Goal: Task Accomplishment & Management: Use online tool/utility

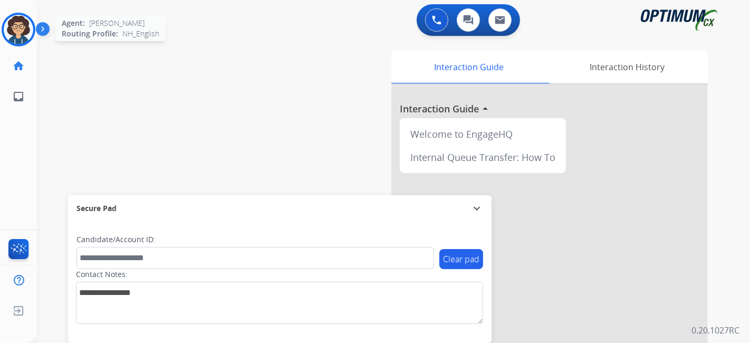
click at [24, 29] on img at bounding box center [19, 30] width 30 height 30
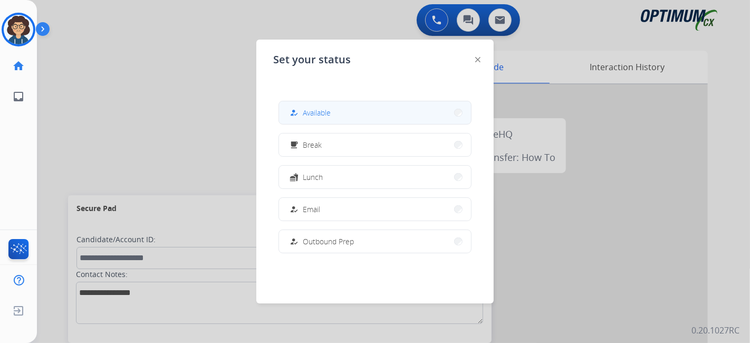
click at [399, 113] on button "how_to_reg Available" at bounding box center [375, 112] width 192 height 23
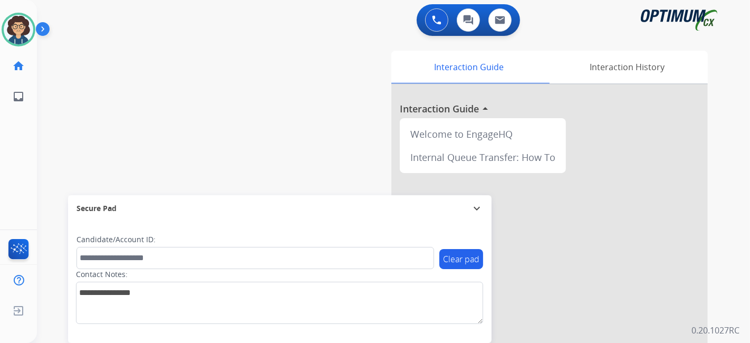
click at [195, 99] on div "swap_horiz Break voice bridge close_fullscreen Connect 3-Way Call merge_type Se…" at bounding box center [381, 258] width 688 height 440
click at [101, 152] on div "swap_horiz Break voice bridge close_fullscreen Connect 3-Way Call merge_type Se…" at bounding box center [381, 258] width 688 height 440
click at [20, 36] on img at bounding box center [19, 30] width 30 height 30
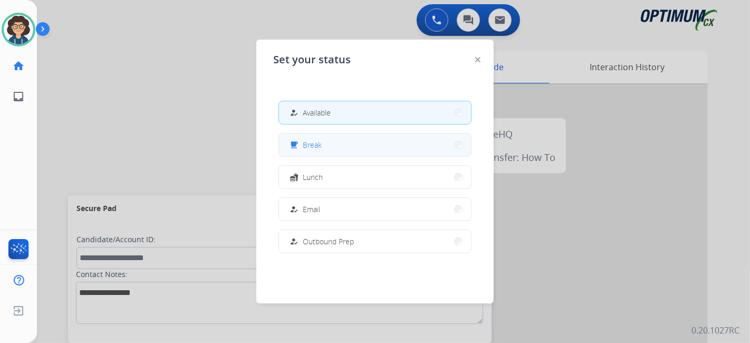
click at [331, 152] on button "free_breakfast Break" at bounding box center [375, 144] width 192 height 23
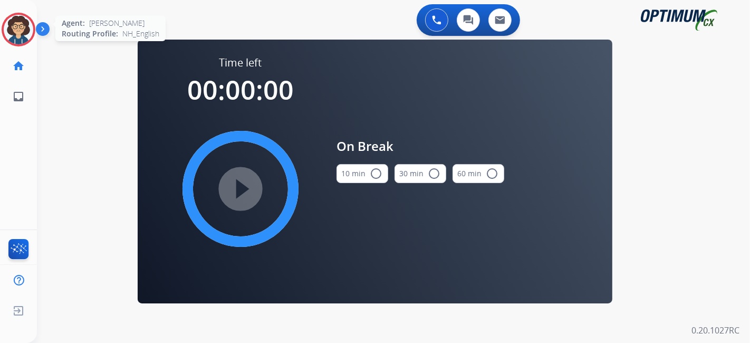
click at [21, 34] on img at bounding box center [19, 30] width 30 height 30
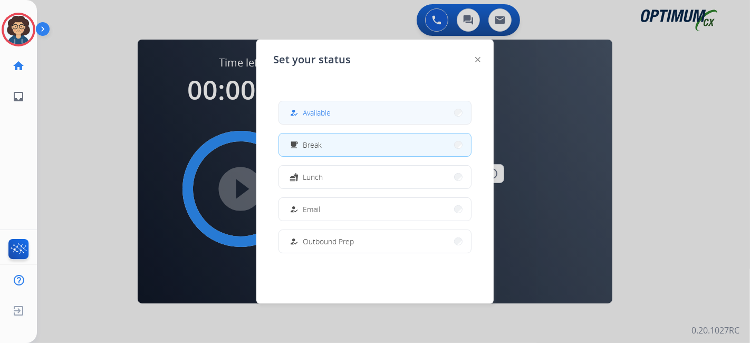
click at [303, 118] on div "how_to_reg Available" at bounding box center [309, 113] width 43 height 13
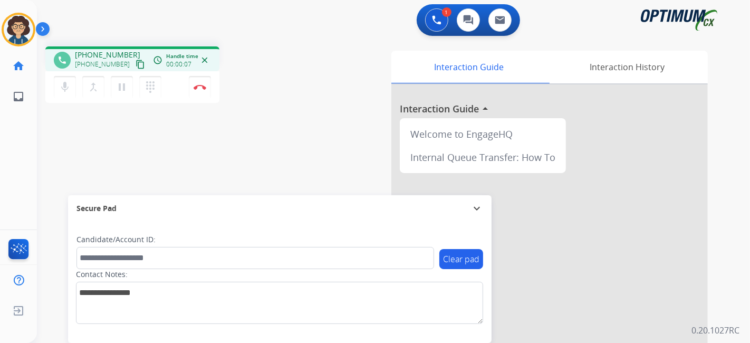
click at [136, 60] on mat-icon "content_copy" at bounding box center [140, 64] width 9 height 9
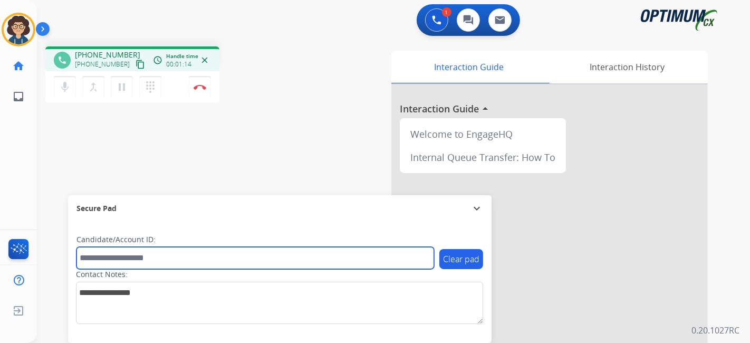
click at [165, 252] on input "text" at bounding box center [255, 258] width 358 height 22
paste input "*******"
type input "*******"
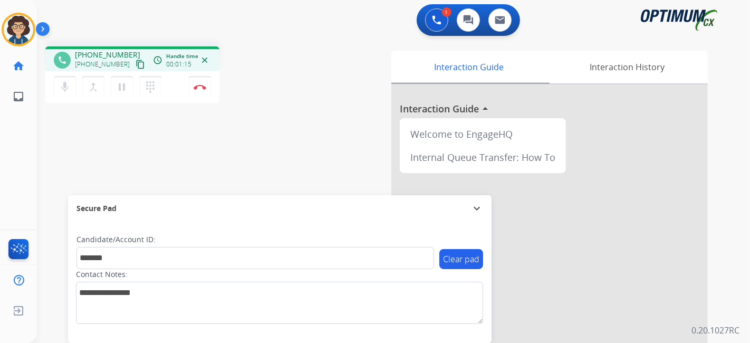
click at [234, 157] on div "phone +19202057791 +19202057791 content_copy access_time Call metrics Queue 00:…" at bounding box center [381, 258] width 688 height 440
click at [243, 91] on div "phone +19202057791 +19202057791 content_copy access_time Call metrics Queue 00:…" at bounding box center [177, 76] width 265 height 60
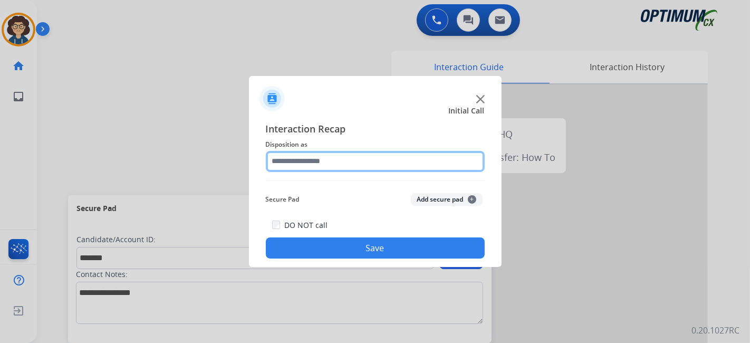
click at [384, 157] on input "text" at bounding box center [375, 161] width 219 height 21
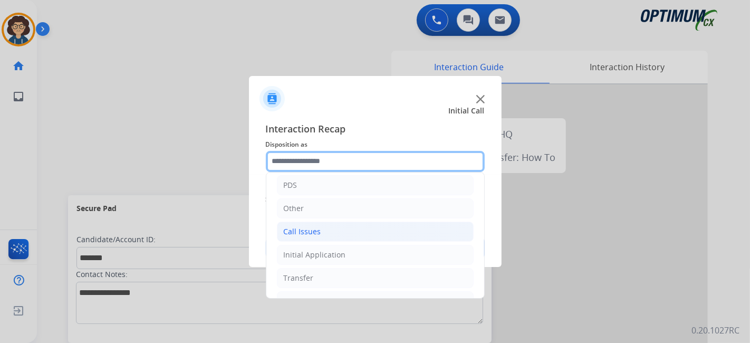
scroll to position [69, 0]
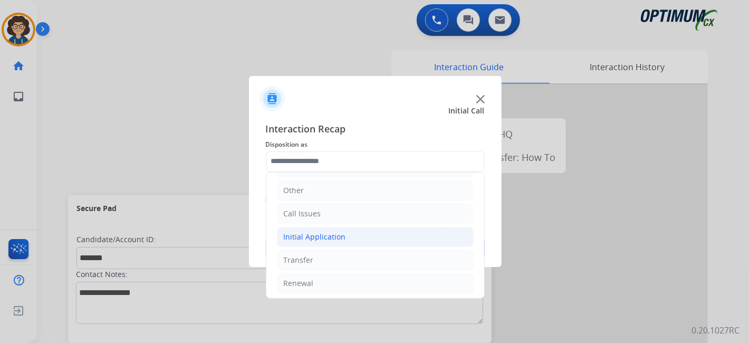
click at [354, 240] on li "Initial Application" at bounding box center [375, 237] width 197 height 20
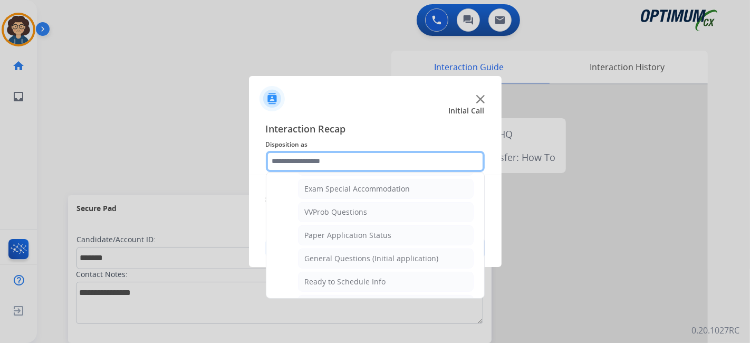
scroll to position [557, 0]
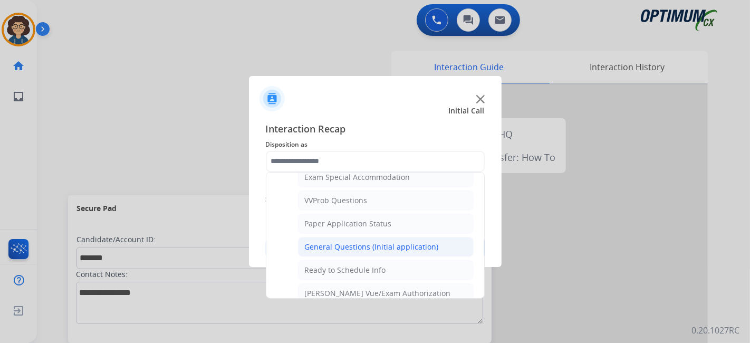
click at [397, 243] on div "General Questions (Initial application)" at bounding box center [372, 247] width 134 height 11
type input "**********"
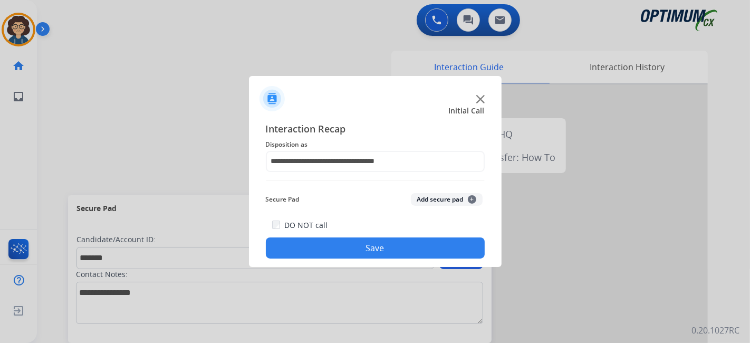
click at [432, 199] on button "Add secure pad +" at bounding box center [447, 199] width 72 height 13
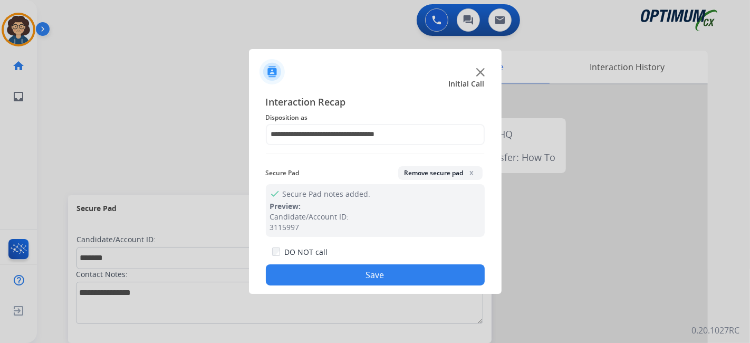
click at [386, 276] on button "Save" at bounding box center [375, 274] width 219 height 21
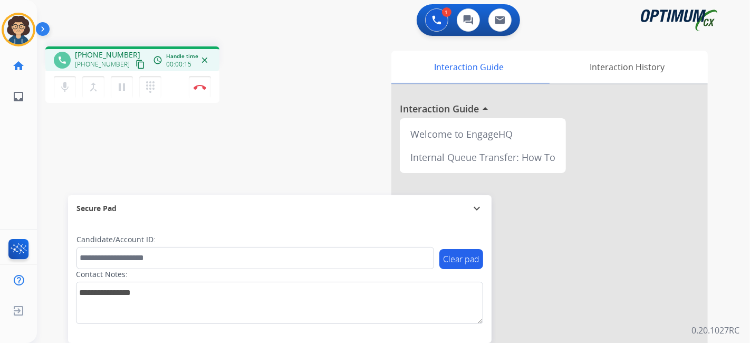
click at [134, 63] on button "content_copy" at bounding box center [140, 64] width 13 height 13
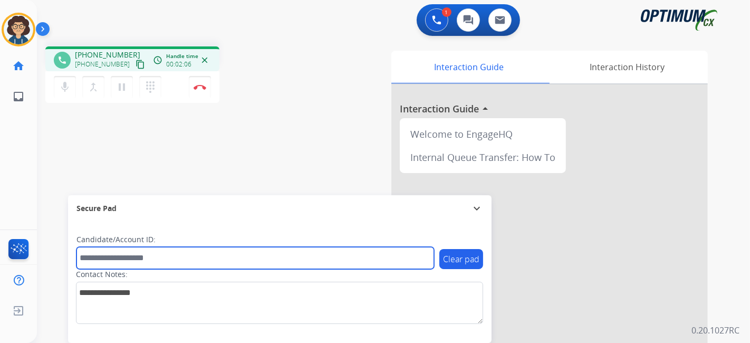
click at [181, 252] on input "text" at bounding box center [255, 258] width 358 height 22
paste input "*******"
type input "*******"
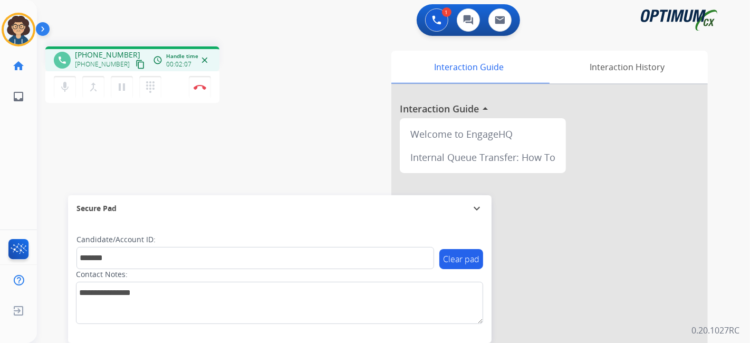
click at [252, 154] on div "phone +14072751912 +14072751912 content_copy access_time Call metrics Queue 00:…" at bounding box center [381, 258] width 688 height 440
click at [204, 92] on button "Disconnect" at bounding box center [200, 87] width 22 height 22
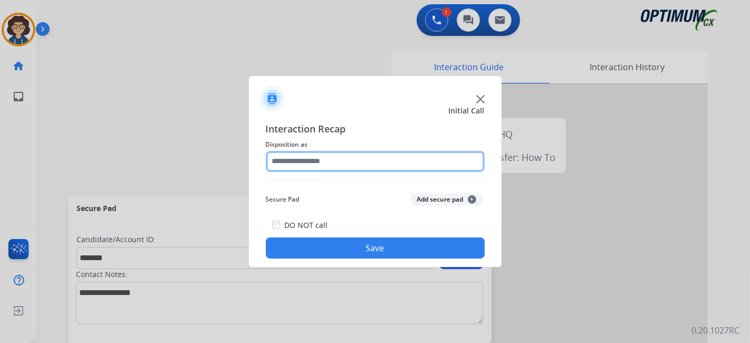
click at [401, 162] on input "text" at bounding box center [375, 161] width 219 height 21
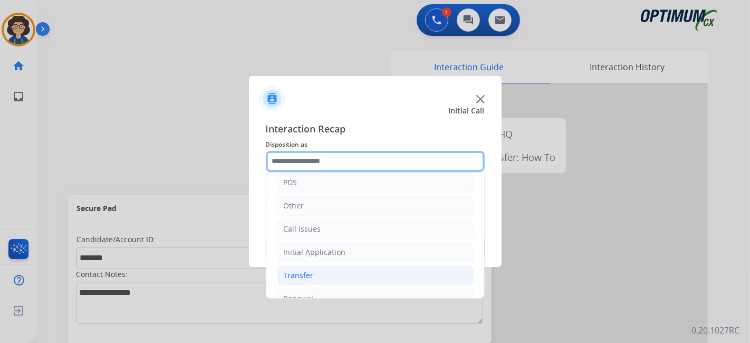
scroll to position [69, 0]
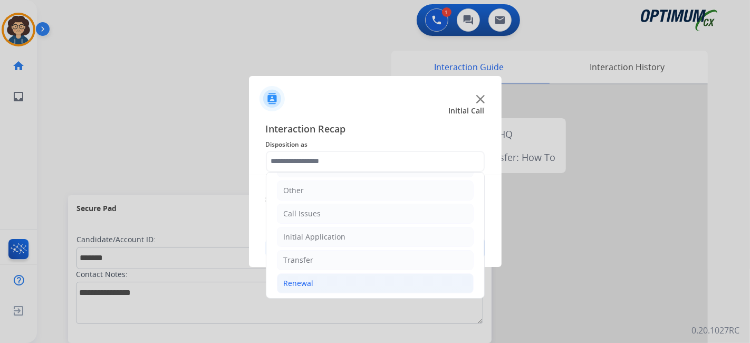
click at [335, 277] on li "Renewal" at bounding box center [375, 283] width 197 height 20
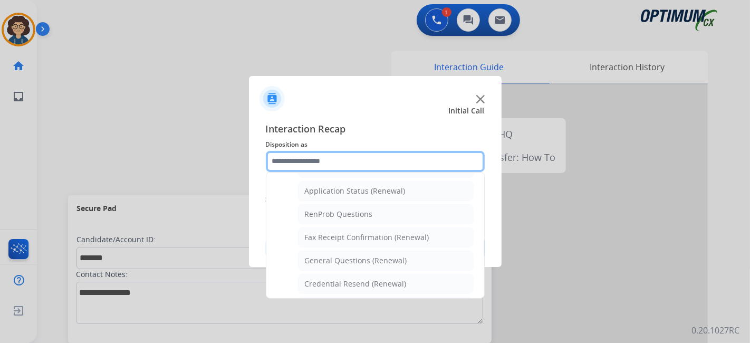
scroll to position [265, 0]
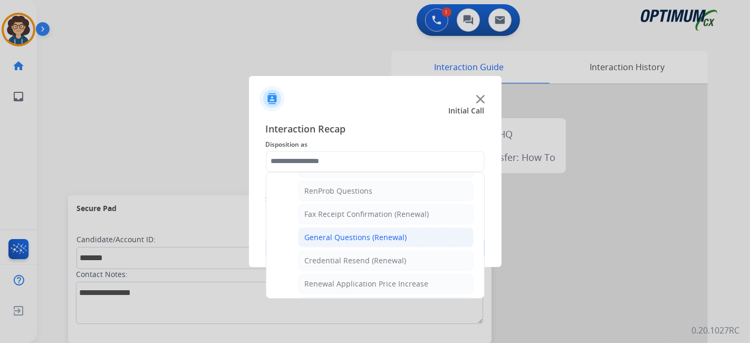
click at [407, 235] on li "General Questions (Renewal)" at bounding box center [386, 237] width 176 height 20
type input "**********"
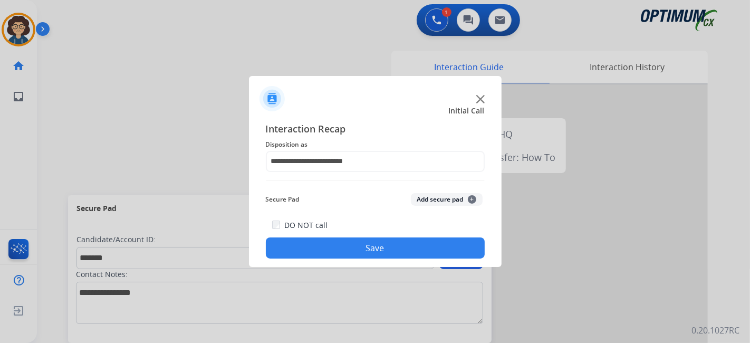
click at [443, 205] on button "Add secure pad +" at bounding box center [447, 199] width 72 height 13
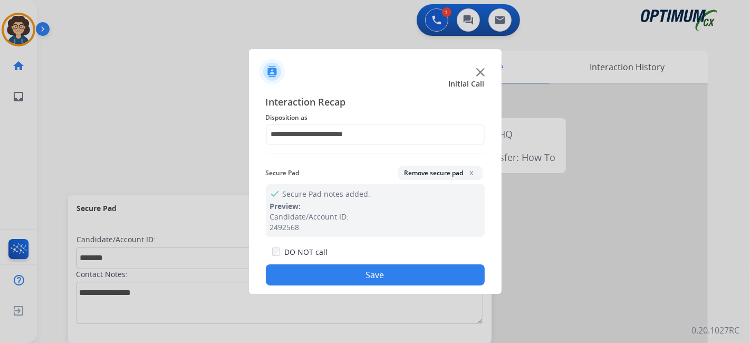
click at [390, 272] on button "Save" at bounding box center [375, 274] width 219 height 21
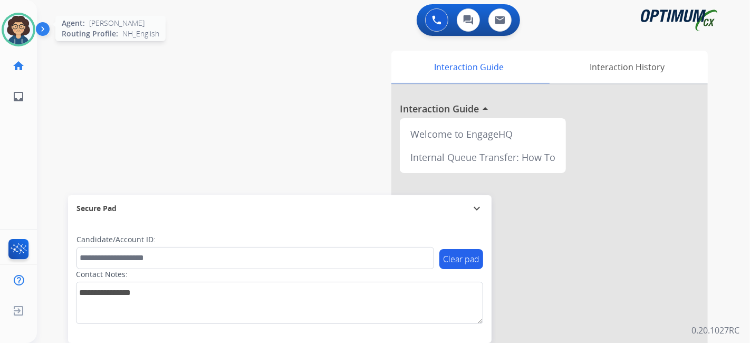
click at [11, 26] on img at bounding box center [19, 30] width 30 height 30
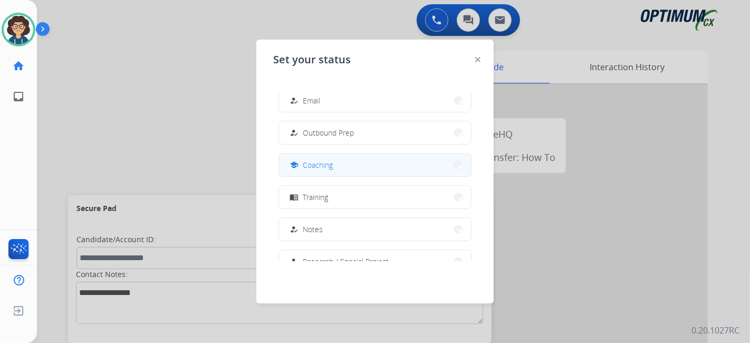
scroll to position [111, 0]
click at [381, 169] on button "school Coaching" at bounding box center [375, 162] width 192 height 23
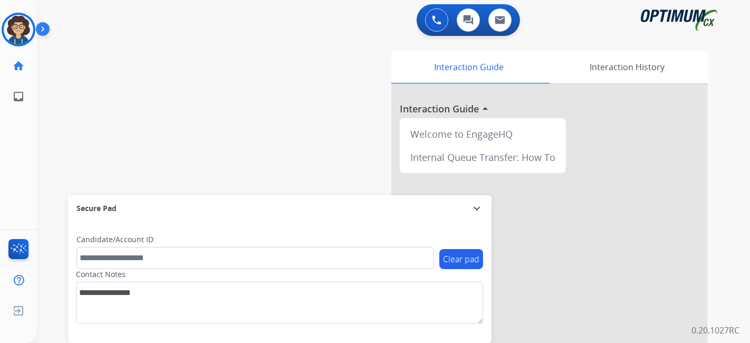
click at [750, 179] on div "0 Voice Interactions 0 Chat Interactions 0 Email Interactions swap_horiz Break …" at bounding box center [393, 171] width 713 height 343
click at [18, 26] on img at bounding box center [19, 30] width 30 height 30
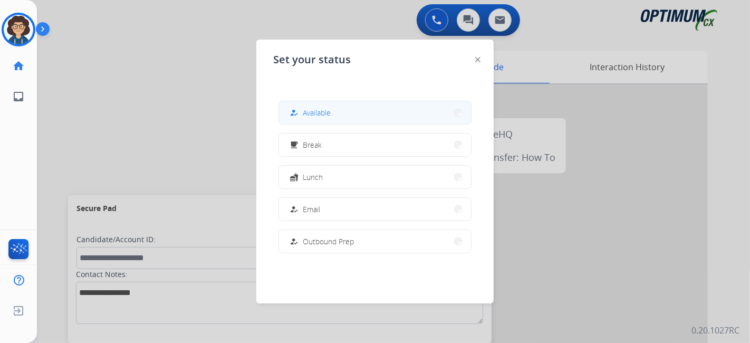
click at [347, 119] on button "how_to_reg Available" at bounding box center [375, 112] width 192 height 23
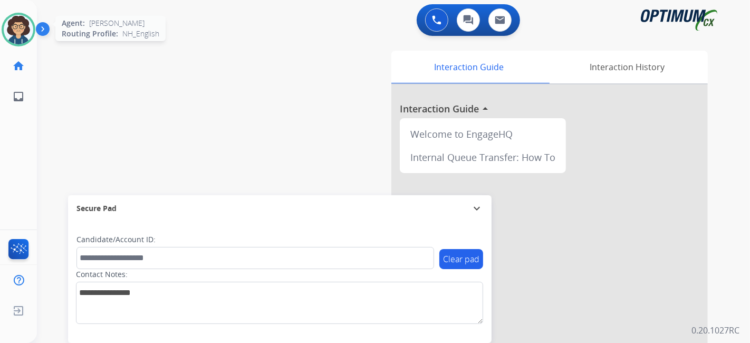
click at [6, 23] on img at bounding box center [19, 30] width 30 height 30
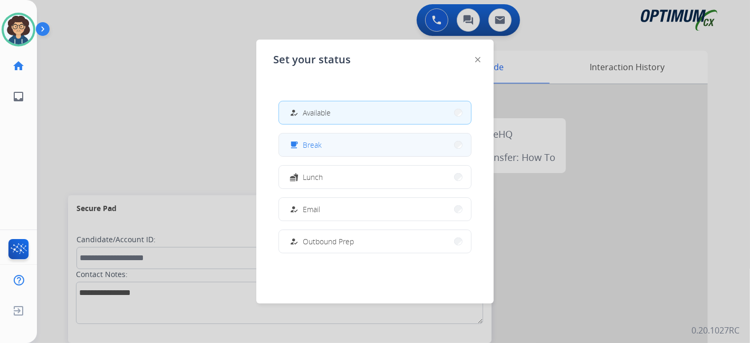
click at [328, 150] on button "free_breakfast Break" at bounding box center [375, 144] width 192 height 23
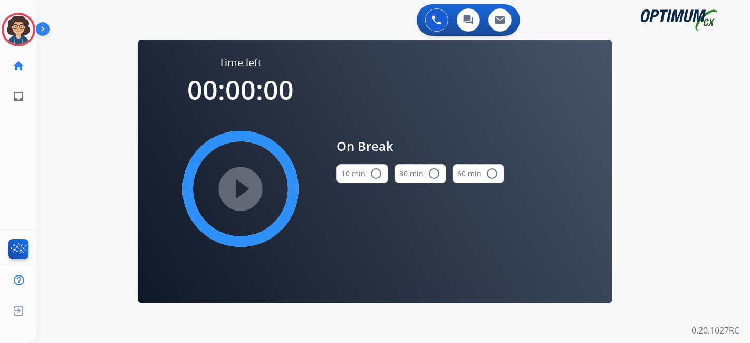
click at [361, 179] on button "10 min radio_button_unchecked" at bounding box center [363, 173] width 52 height 19
click at [300, 161] on div "play_circle_filled" at bounding box center [240, 189] width 158 height 158
drag, startPoint x: 235, startPoint y: 197, endPoint x: 270, endPoint y: 237, distance: 52.7
click at [236, 195] on mat-icon "play_circle_filled" at bounding box center [240, 189] width 13 height 13
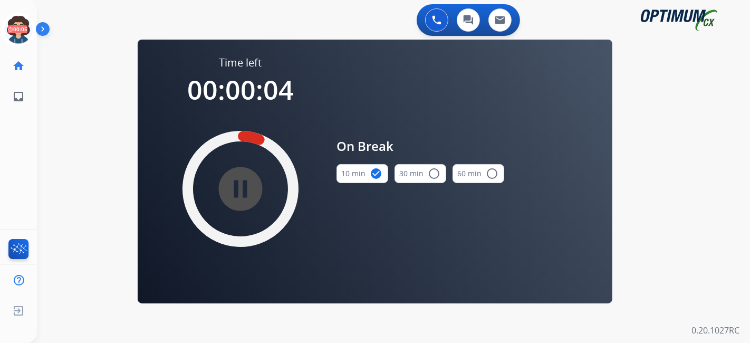
click at [234, 195] on mat-icon "pause_circle_filled" at bounding box center [240, 189] width 13 height 13
click at [28, 33] on img at bounding box center [19, 30] width 30 height 30
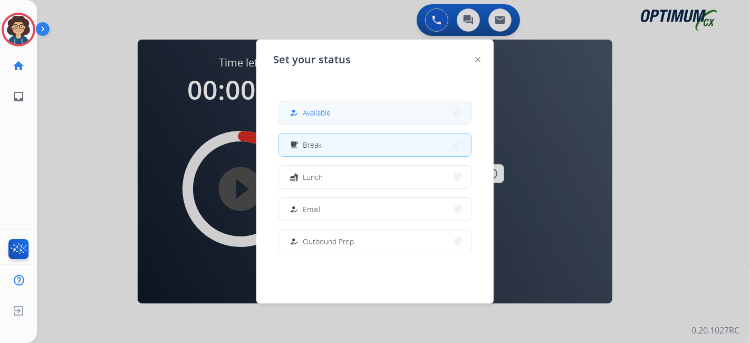
click at [315, 113] on span "Available" at bounding box center [317, 112] width 28 height 11
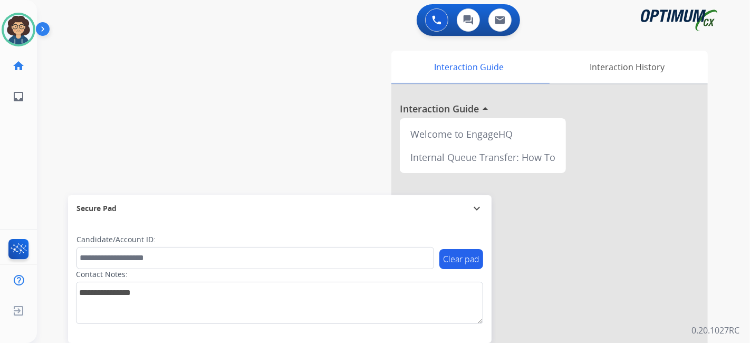
click at [151, 56] on div "swap_horiz Break voice bridge close_fullscreen Connect 3-Way Call merge_type Se…" at bounding box center [381, 258] width 688 height 440
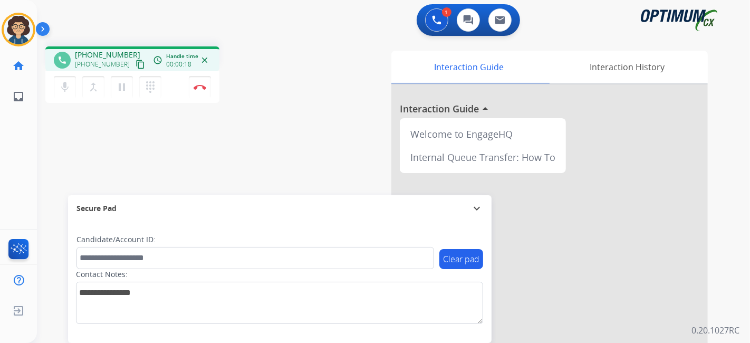
click at [134, 62] on button "content_copy" at bounding box center [140, 64] width 13 height 13
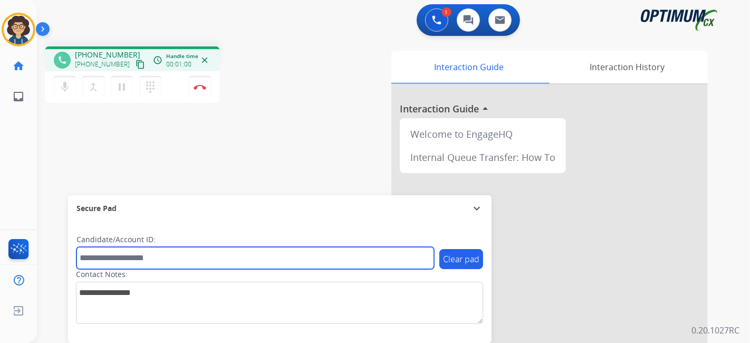
click at [166, 257] on input "text" at bounding box center [255, 258] width 358 height 22
paste input "*******"
type input "*******"
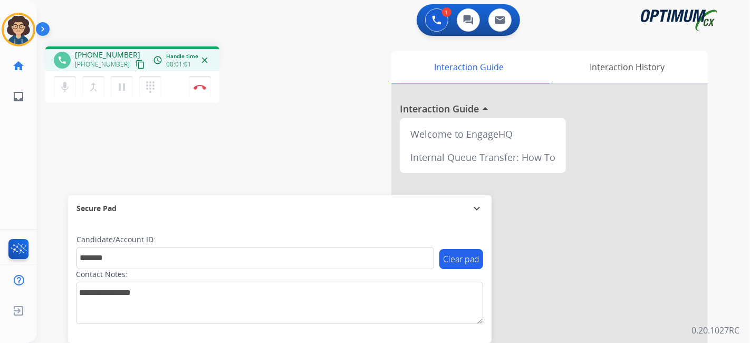
drag, startPoint x: 225, startPoint y: 150, endPoint x: 225, endPoint y: 136, distance: 14.2
click at [225, 139] on div "phone +16028097937 +16028097937 content_copy access_time Call metrics Queue 00:…" at bounding box center [381, 258] width 688 height 440
click at [309, 103] on div "phone +16028097937 +16028097937 content_copy access_time Call metrics Queue 00:…" at bounding box center [177, 76] width 265 height 60
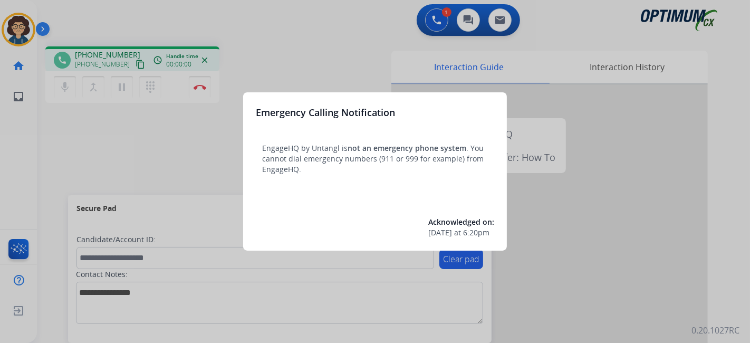
click at [72, 166] on div at bounding box center [375, 171] width 750 height 343
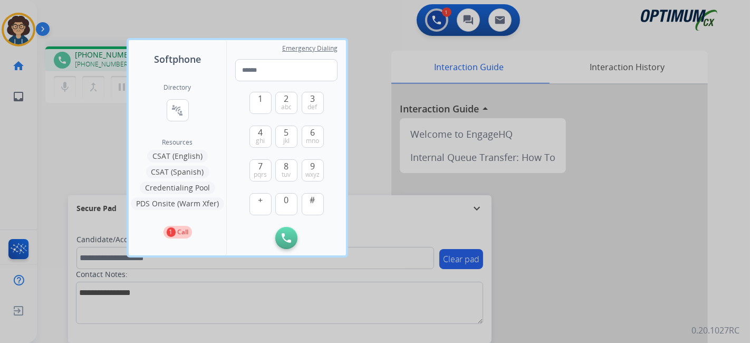
click at [62, 166] on div at bounding box center [375, 171] width 750 height 343
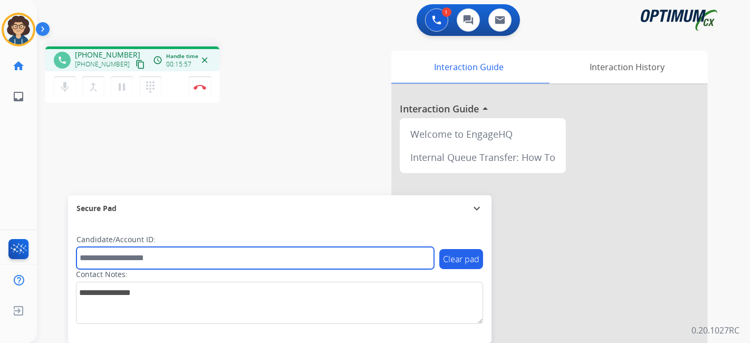
click at [196, 255] on input "text" at bounding box center [255, 258] width 358 height 22
paste input "*******"
type input "*******"
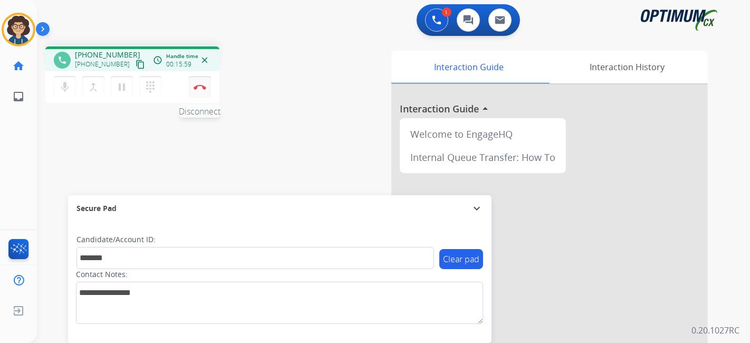
click at [194, 90] on button "Disconnect" at bounding box center [200, 87] width 22 height 22
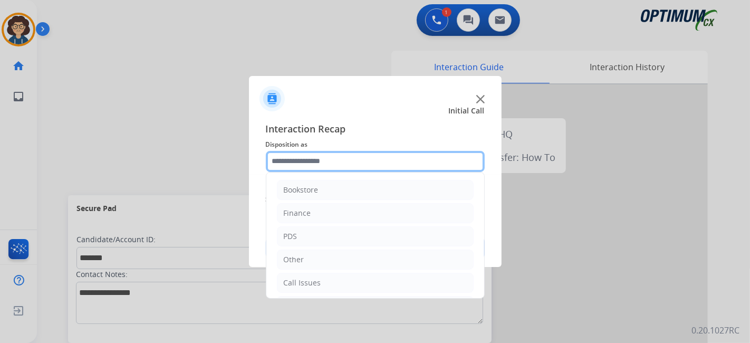
click at [428, 166] on input "text" at bounding box center [375, 161] width 219 height 21
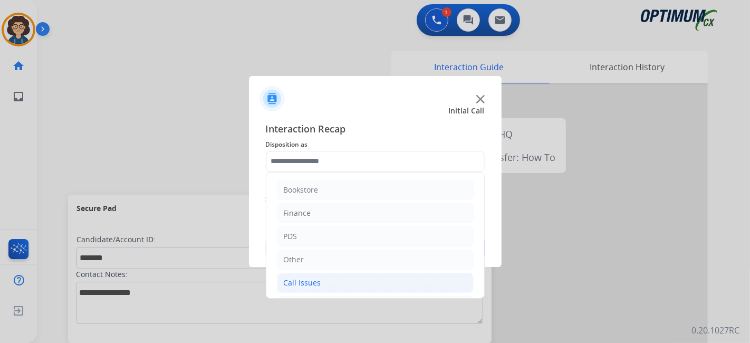
click at [366, 274] on li "Call Issues" at bounding box center [375, 283] width 197 height 20
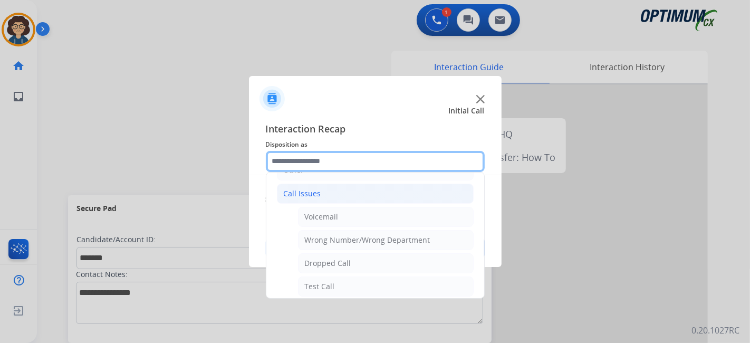
scroll to position [97, 0]
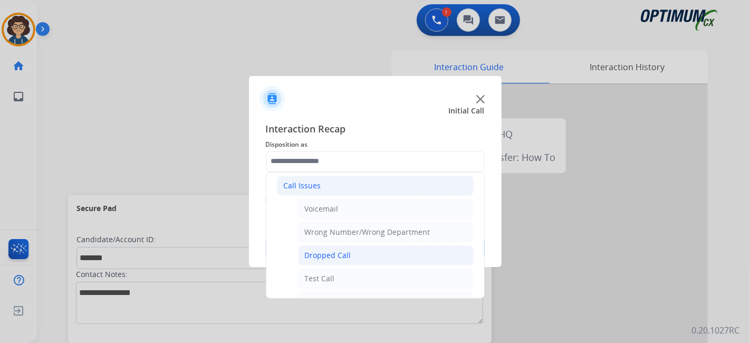
click at [391, 245] on li "Dropped Call" at bounding box center [386, 255] width 176 height 20
type input "**********"
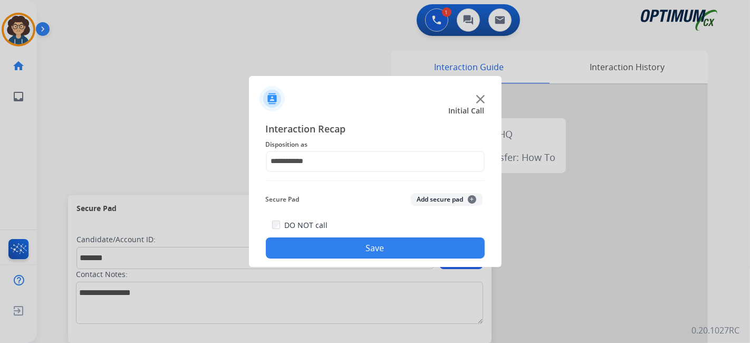
drag, startPoint x: 439, startPoint y: 200, endPoint x: 431, endPoint y: 218, distance: 19.1
click at [435, 210] on div "**********" at bounding box center [375, 190] width 219 height 138
click at [434, 203] on button "Add secure pad +" at bounding box center [447, 199] width 72 height 13
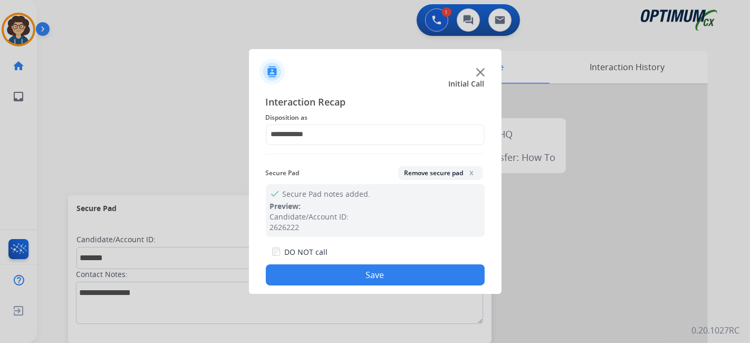
click at [385, 269] on button "Save" at bounding box center [375, 274] width 219 height 21
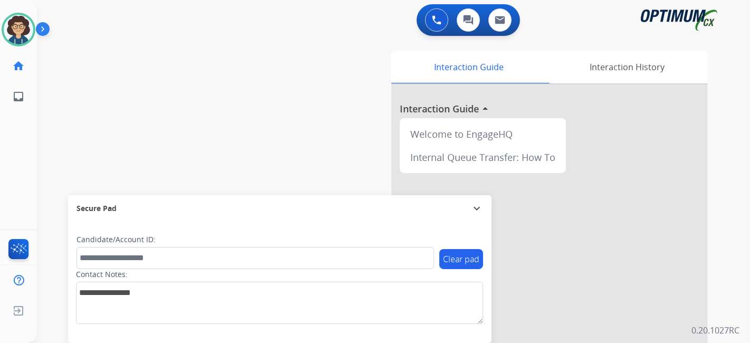
click at [232, 53] on div "swap_horiz Break voice bridge close_fullscreen Connect 3-Way Call merge_type Se…" at bounding box center [381, 258] width 688 height 440
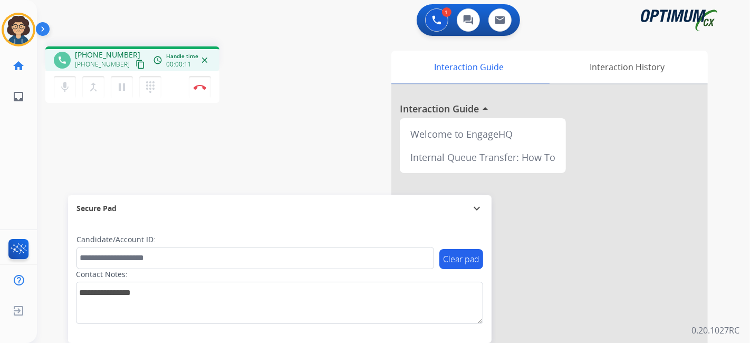
click at [136, 62] on mat-icon "content_copy" at bounding box center [140, 64] width 9 height 9
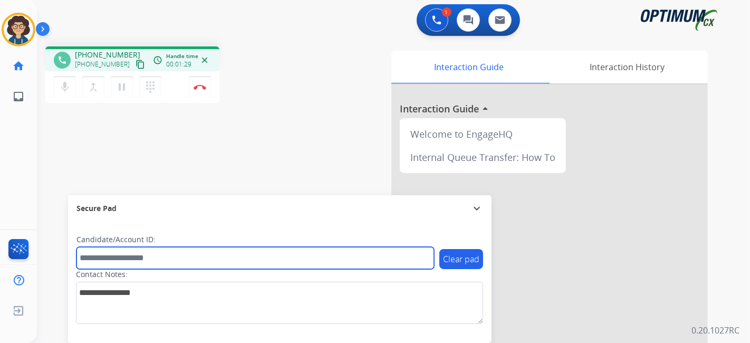
click at [190, 257] on input "text" at bounding box center [255, 258] width 358 height 22
paste input "*******"
type input "*******"
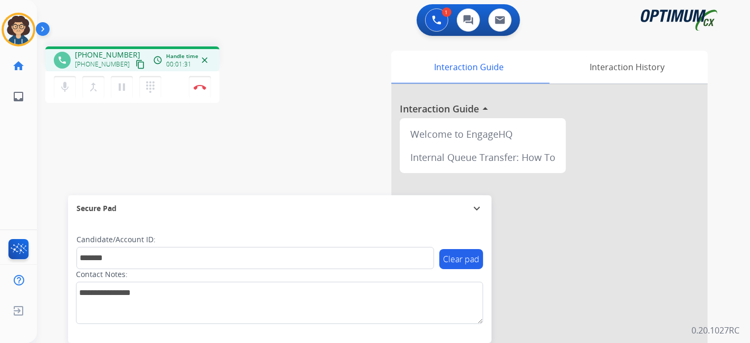
drag, startPoint x: 240, startPoint y: 159, endPoint x: 226, endPoint y: 4, distance: 156.2
click at [240, 157] on div "phone [PHONE_NUMBER] [PHONE_NUMBER] content_copy access_time Call metrics Queue…" at bounding box center [381, 258] width 688 height 440
click at [198, 87] on img at bounding box center [200, 86] width 13 height 5
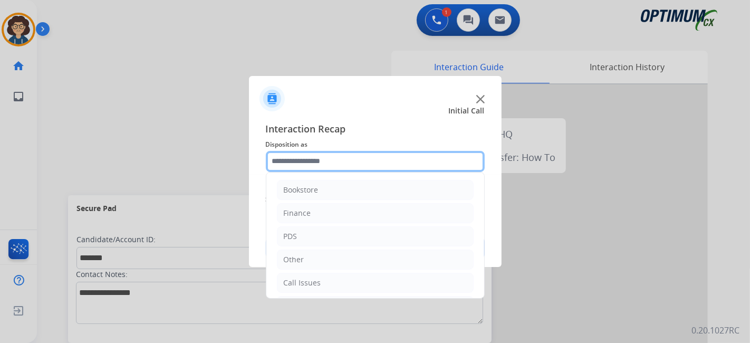
click at [367, 161] on input "text" at bounding box center [375, 161] width 219 height 21
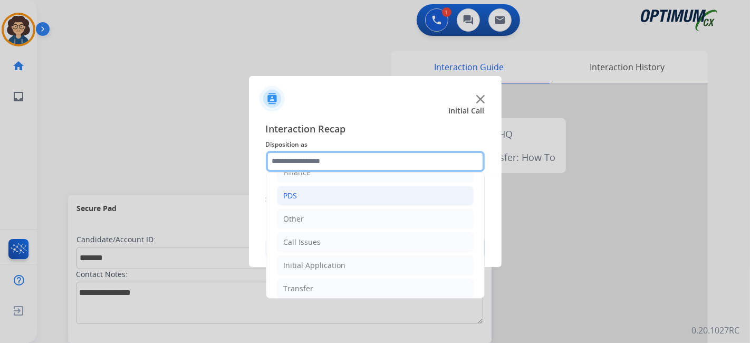
scroll to position [69, 0]
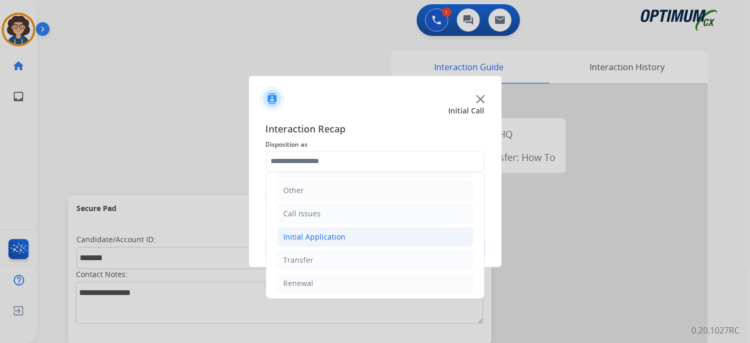
click at [393, 234] on li "Initial Application" at bounding box center [375, 237] width 197 height 20
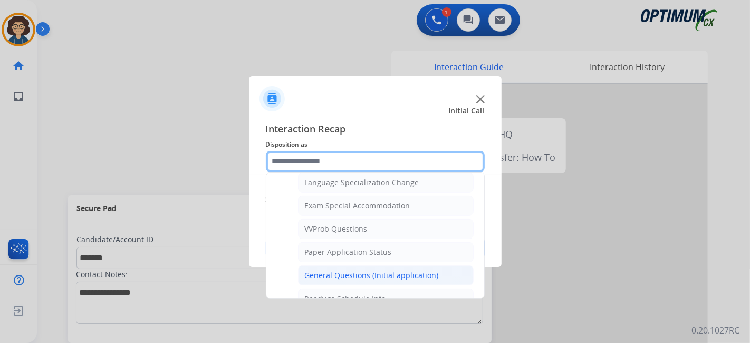
scroll to position [533, 0]
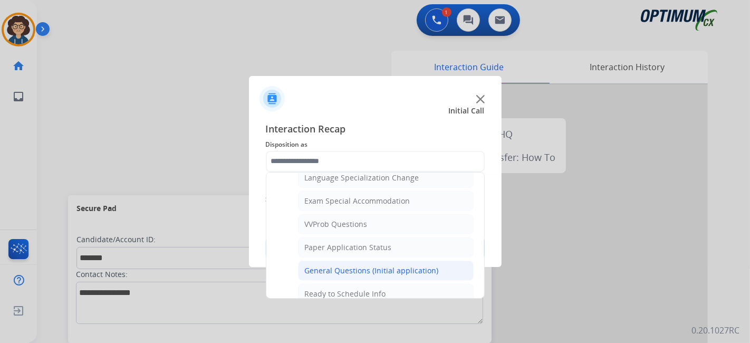
click at [416, 265] on div "General Questions (Initial application)" at bounding box center [372, 270] width 134 height 11
type input "**********"
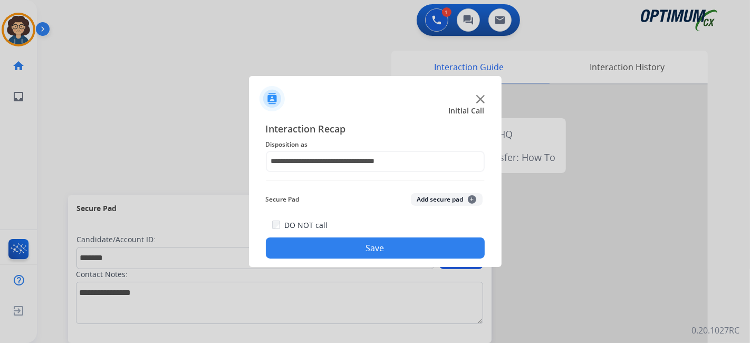
click at [437, 200] on button "Add secure pad +" at bounding box center [447, 199] width 72 height 13
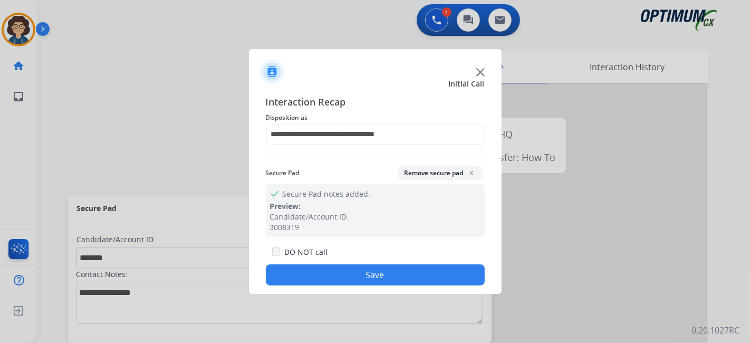
drag, startPoint x: 372, startPoint y: 272, endPoint x: 266, endPoint y: 14, distance: 278.4
click at [371, 271] on button "Save" at bounding box center [375, 274] width 219 height 21
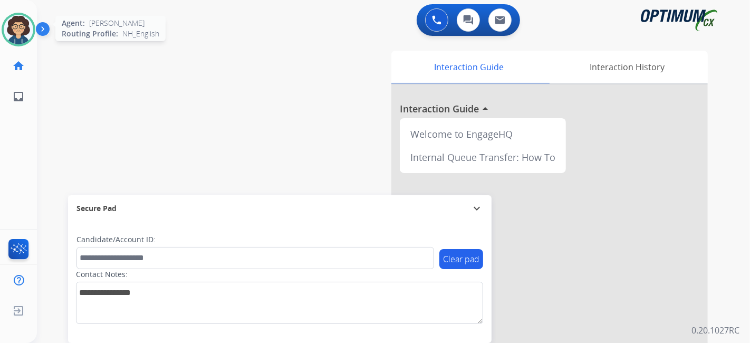
click at [15, 30] on img at bounding box center [19, 30] width 30 height 30
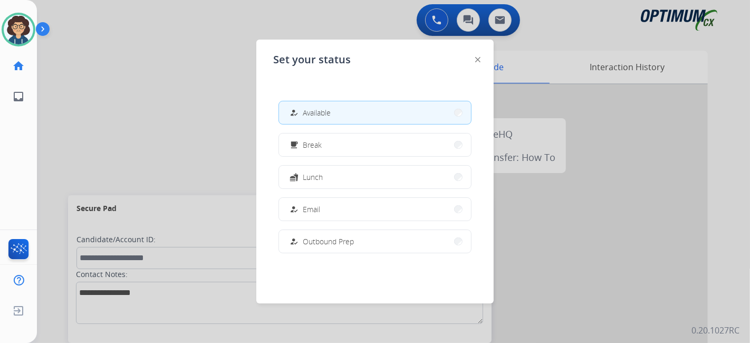
scroll to position [263, 0]
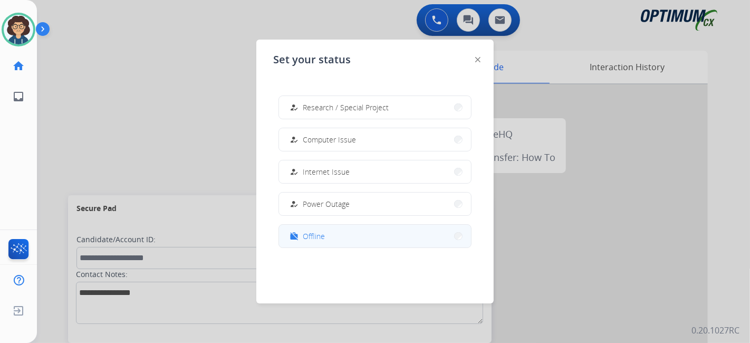
click at [361, 241] on button "work_off Offline" at bounding box center [375, 236] width 192 height 23
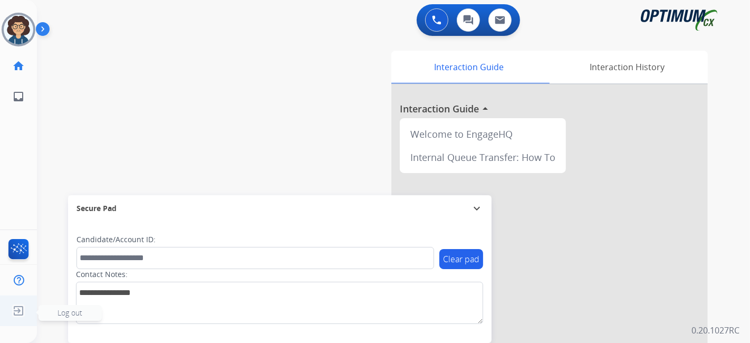
click at [24, 314] on img at bounding box center [18, 311] width 19 height 20
